Goal: Information Seeking & Learning: Find specific page/section

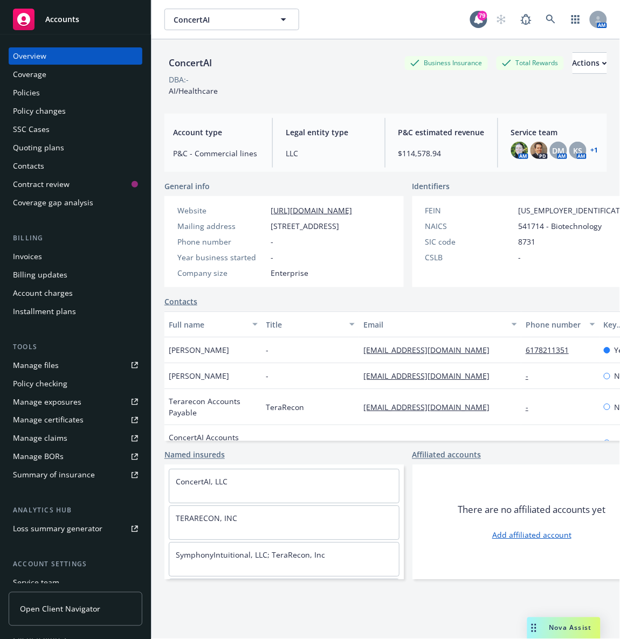
drag, startPoint x: 0, startPoint y: 0, endPoint x: 85, endPoint y: 22, distance: 87.9
click at [85, 22] on div "Accounts" at bounding box center [75, 20] width 125 height 22
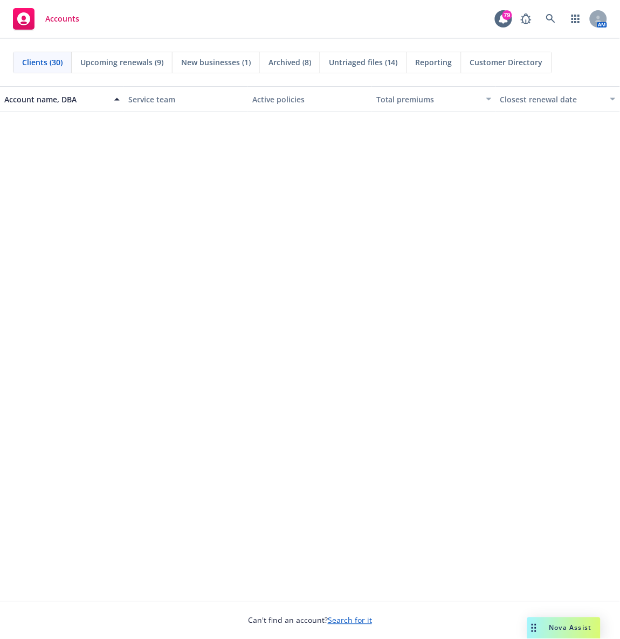
scroll to position [804, 0]
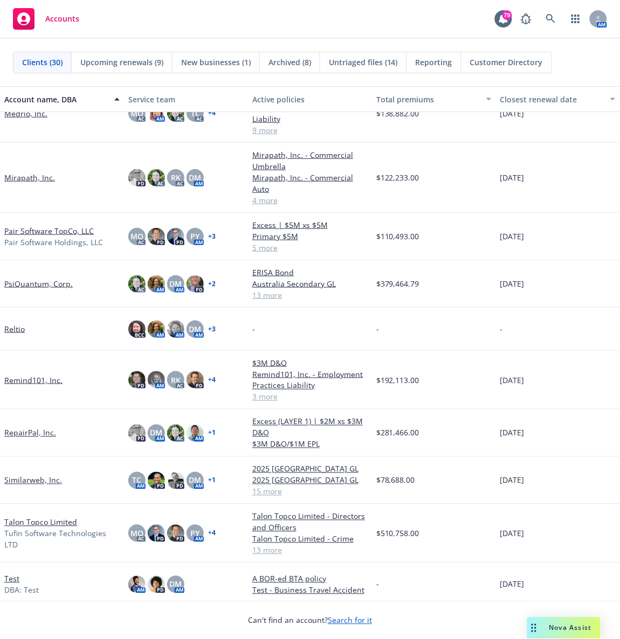
click at [26, 235] on link "Pair Software TopCo, LLC" at bounding box center [48, 230] width 89 height 11
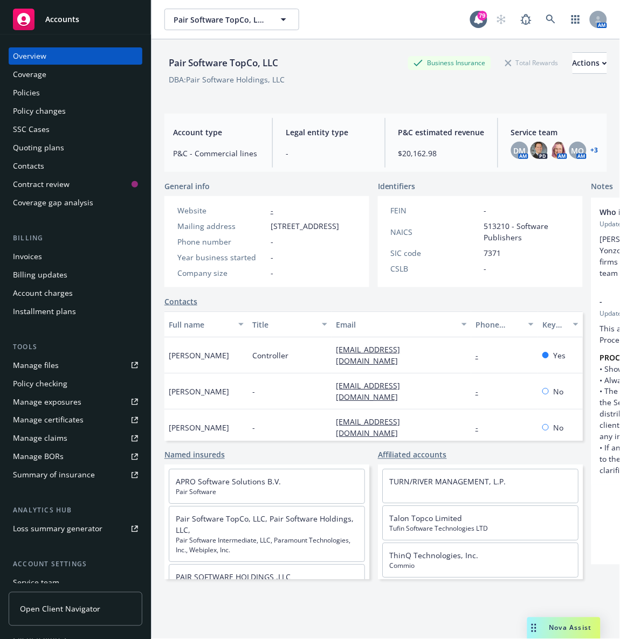
click at [36, 89] on div "Policies" at bounding box center [26, 92] width 27 height 17
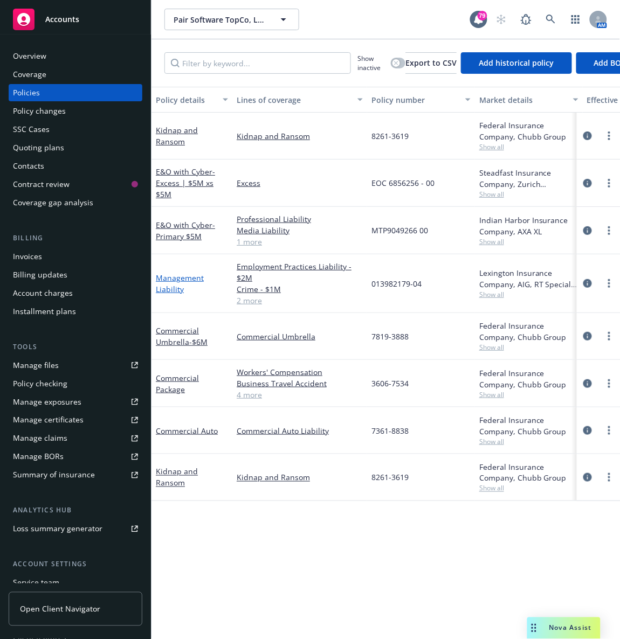
click at [170, 279] on link "Management Liability" at bounding box center [180, 284] width 48 height 22
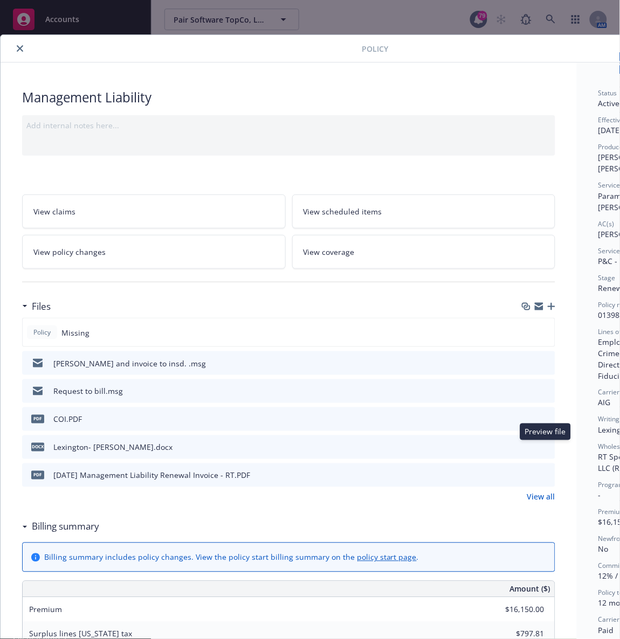
click at [545, 444] on icon "preview file" at bounding box center [545, 447] width 10 height 8
